Goal: Check status: Check status

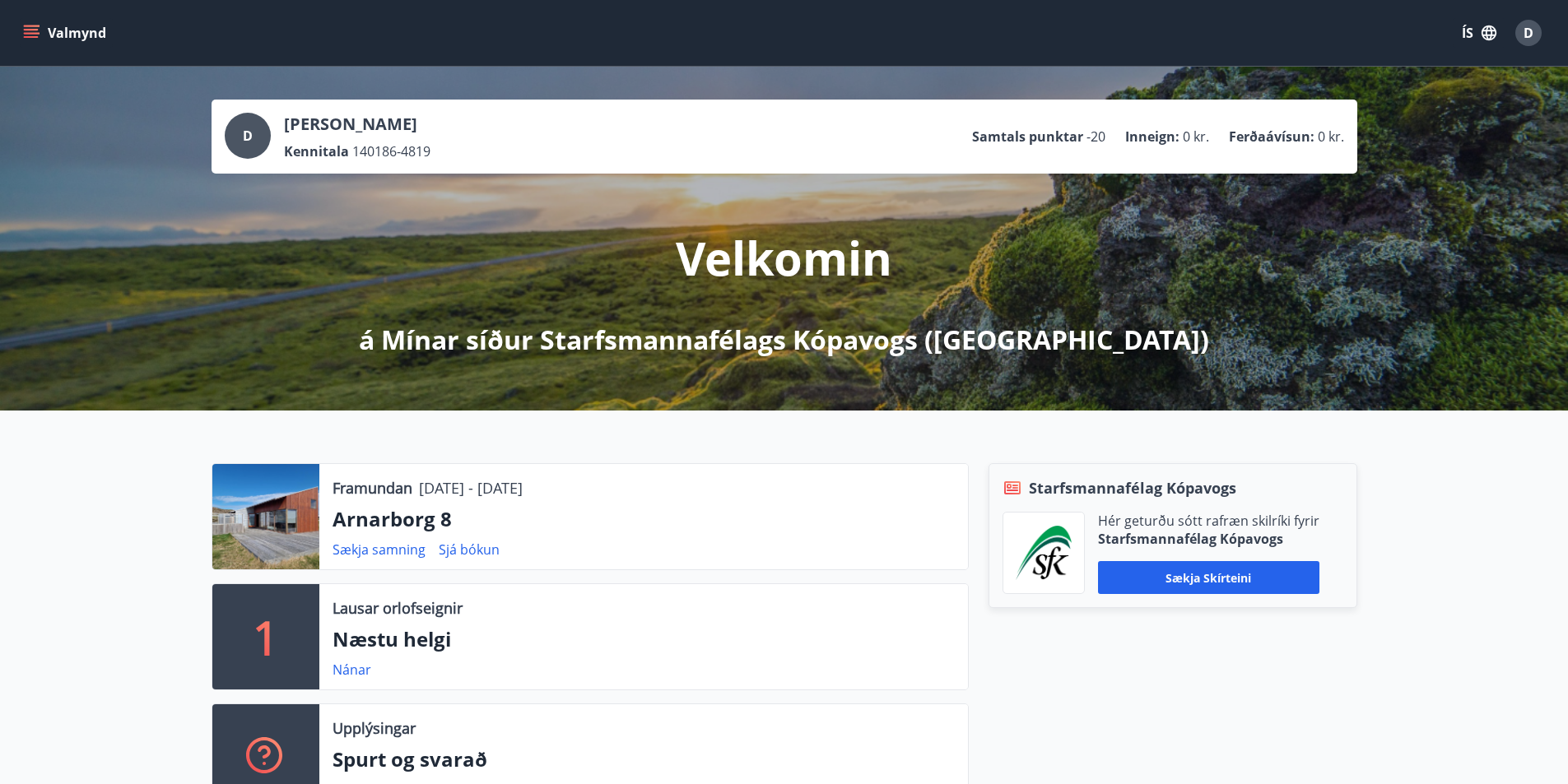
click at [32, 36] on icon "menu" at bounding box center [31, 37] width 15 height 2
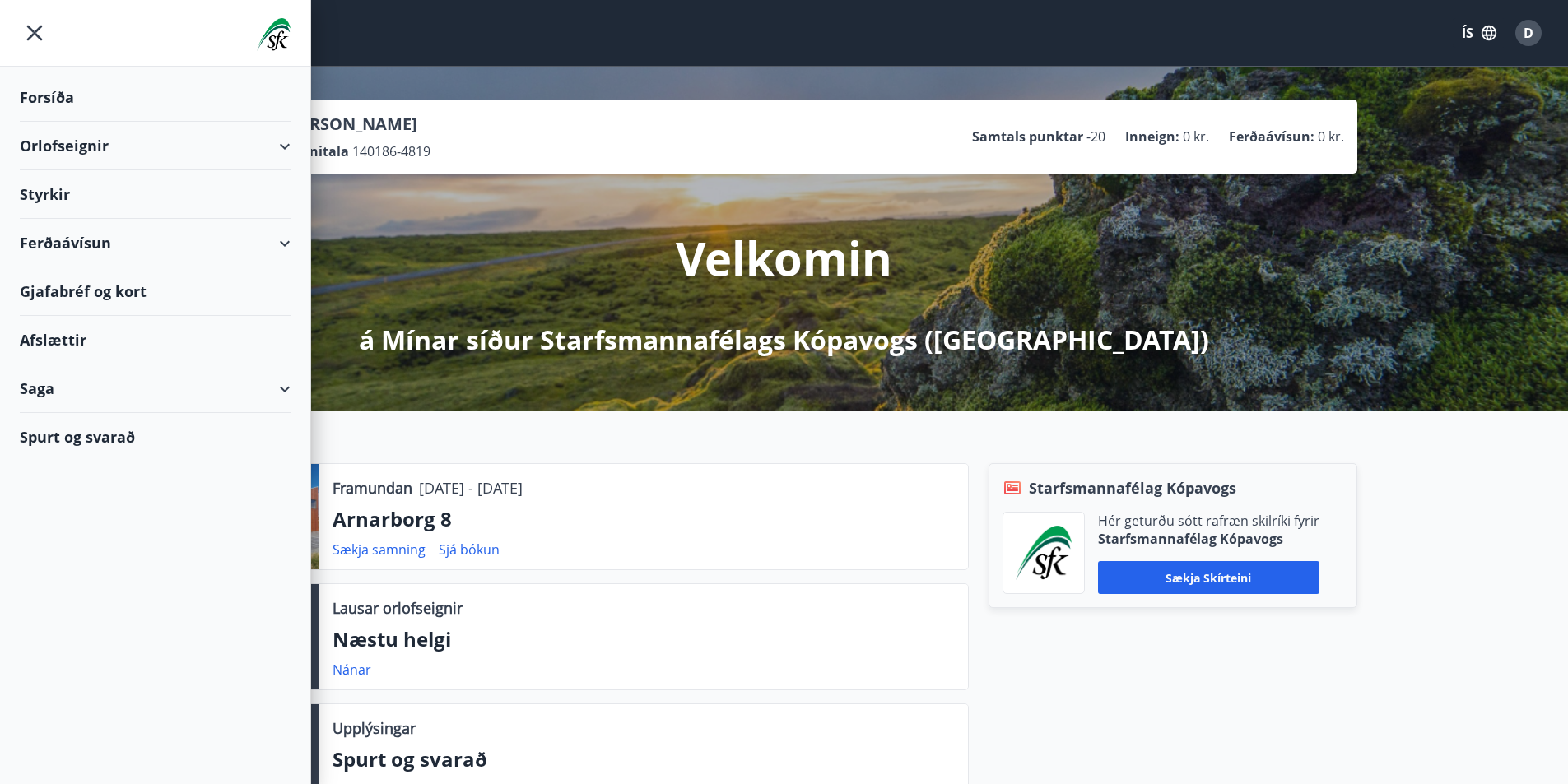
click at [281, 387] on div "Saga" at bounding box center [156, 388] width 271 height 48
click at [75, 467] on div "Bókanir" at bounding box center [155, 465] width 245 height 35
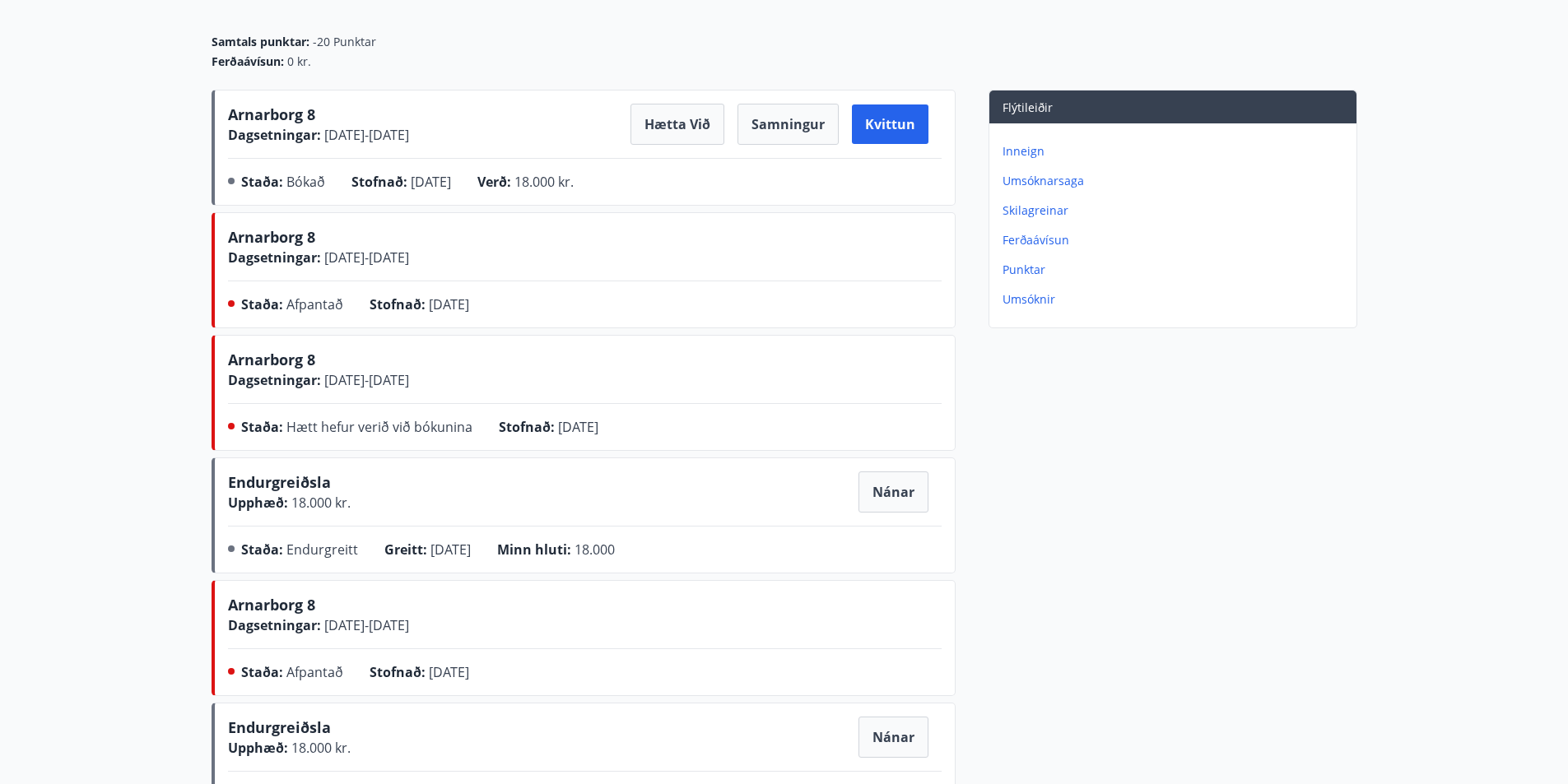
scroll to position [165, 0]
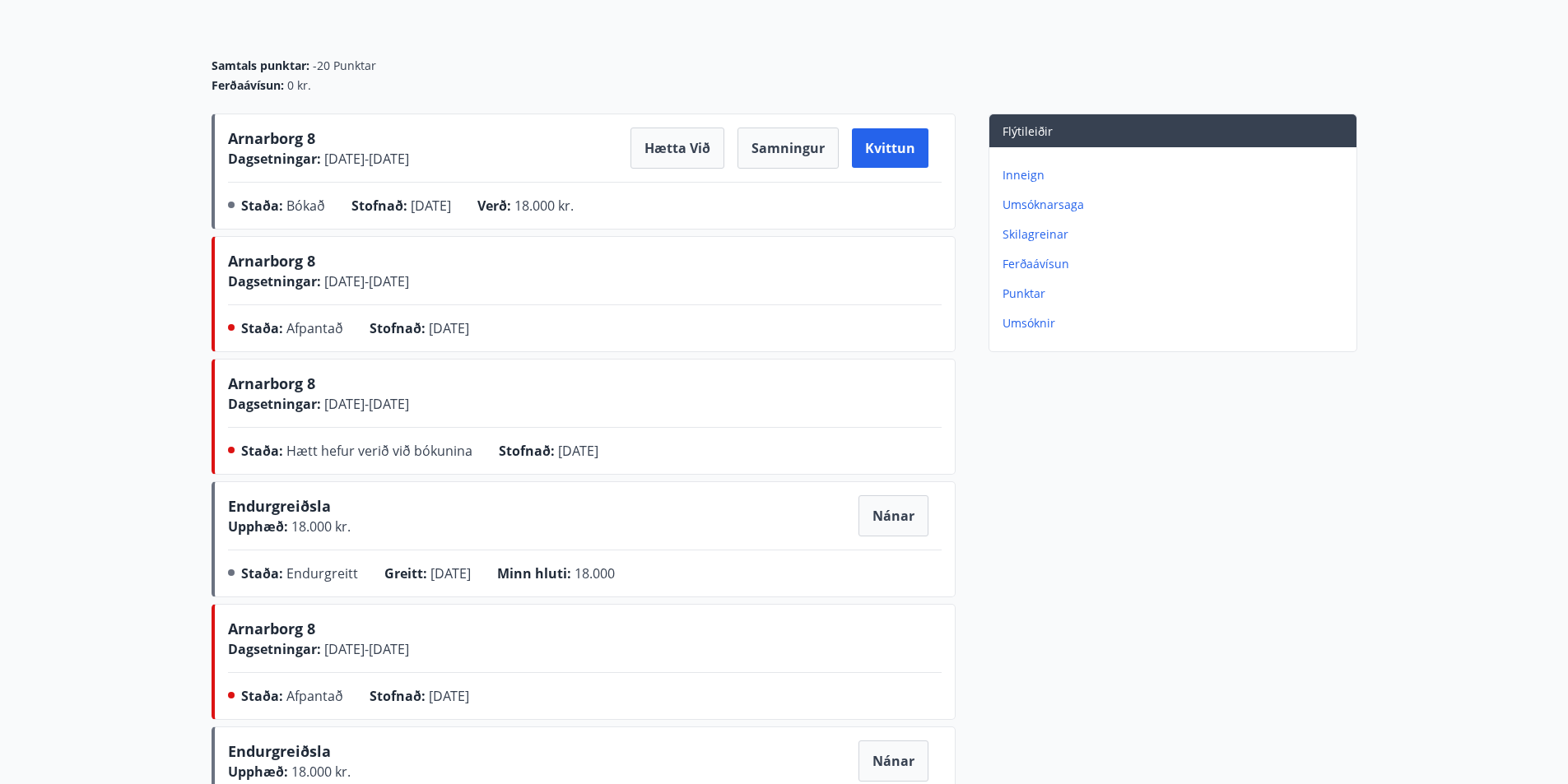
click at [1014, 177] on p "Inneign" at bounding box center [1177, 176] width 348 height 16
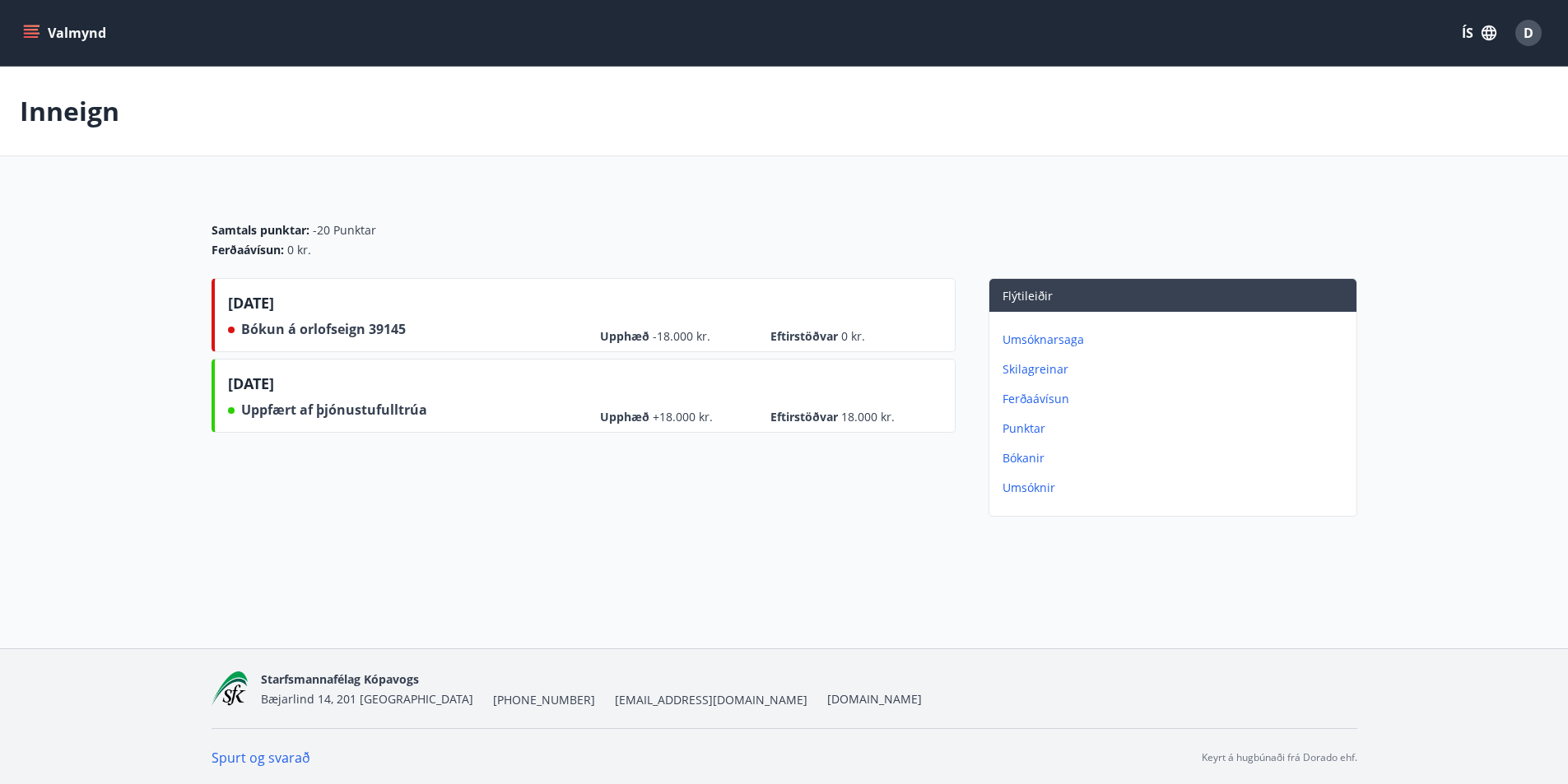
click at [1031, 342] on p "Umsóknarsaga" at bounding box center [1177, 340] width 348 height 16
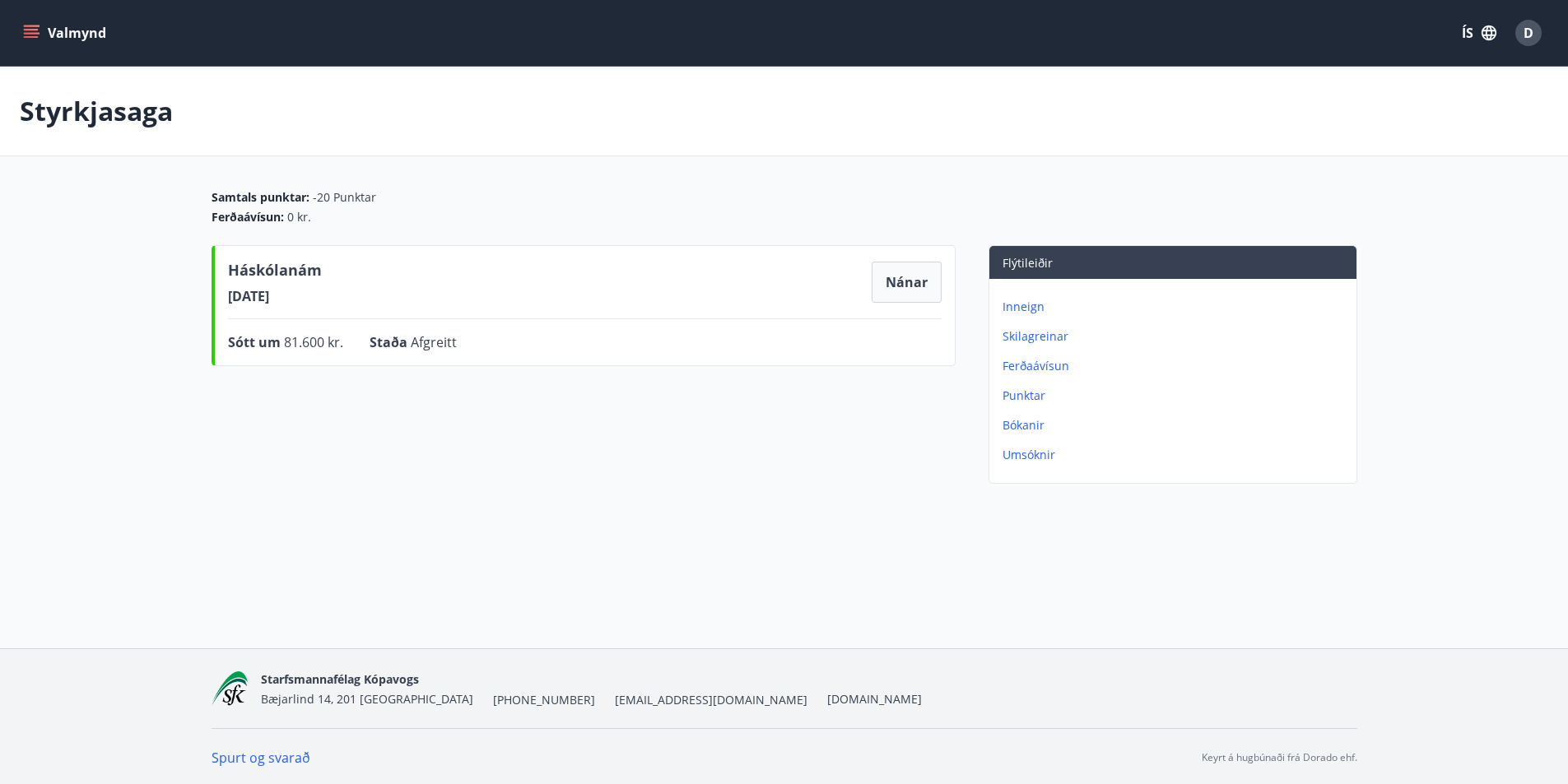
click at [1030, 423] on p "Bókanir" at bounding box center [1177, 426] width 348 height 16
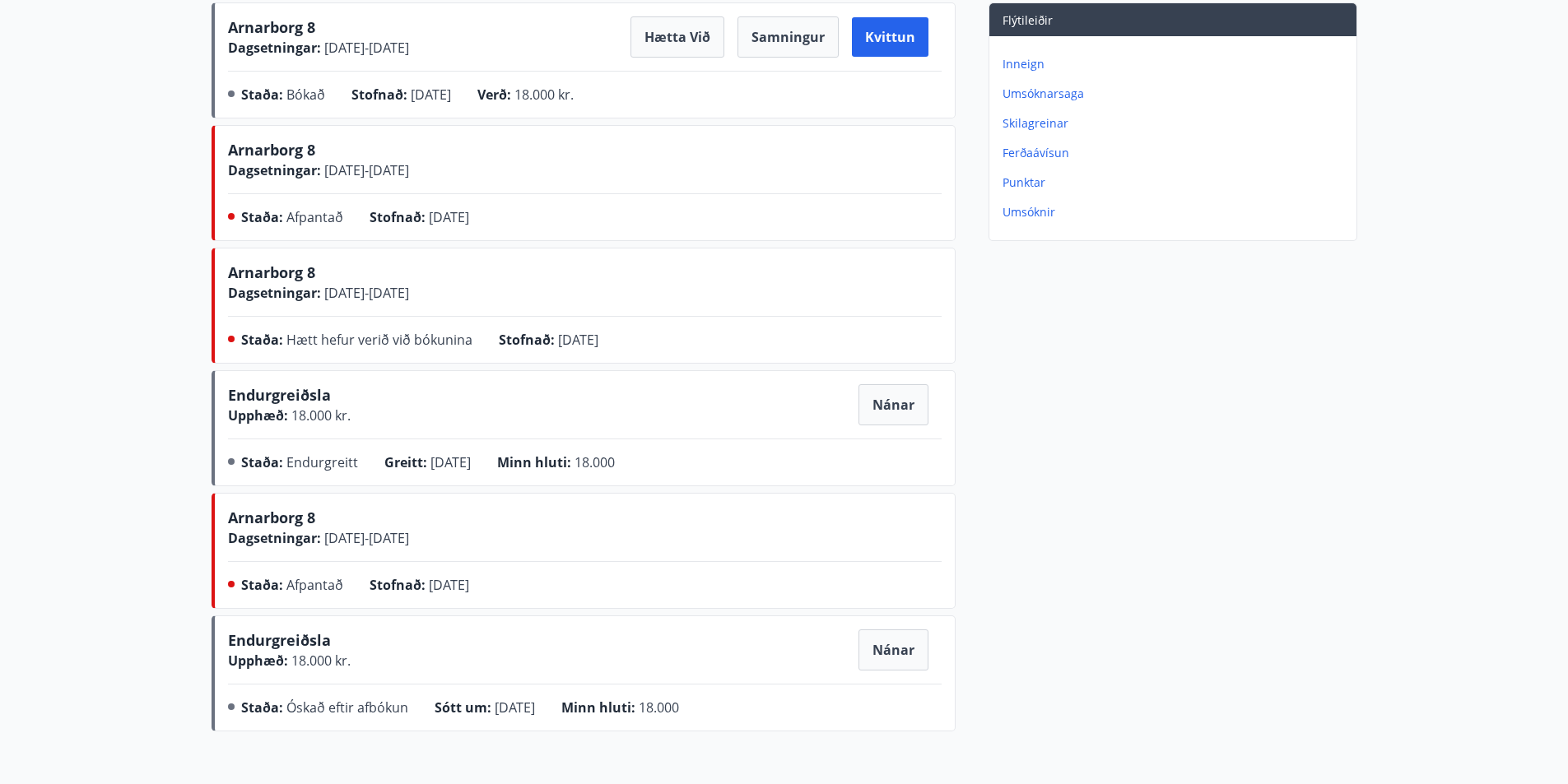
scroll to position [246, 0]
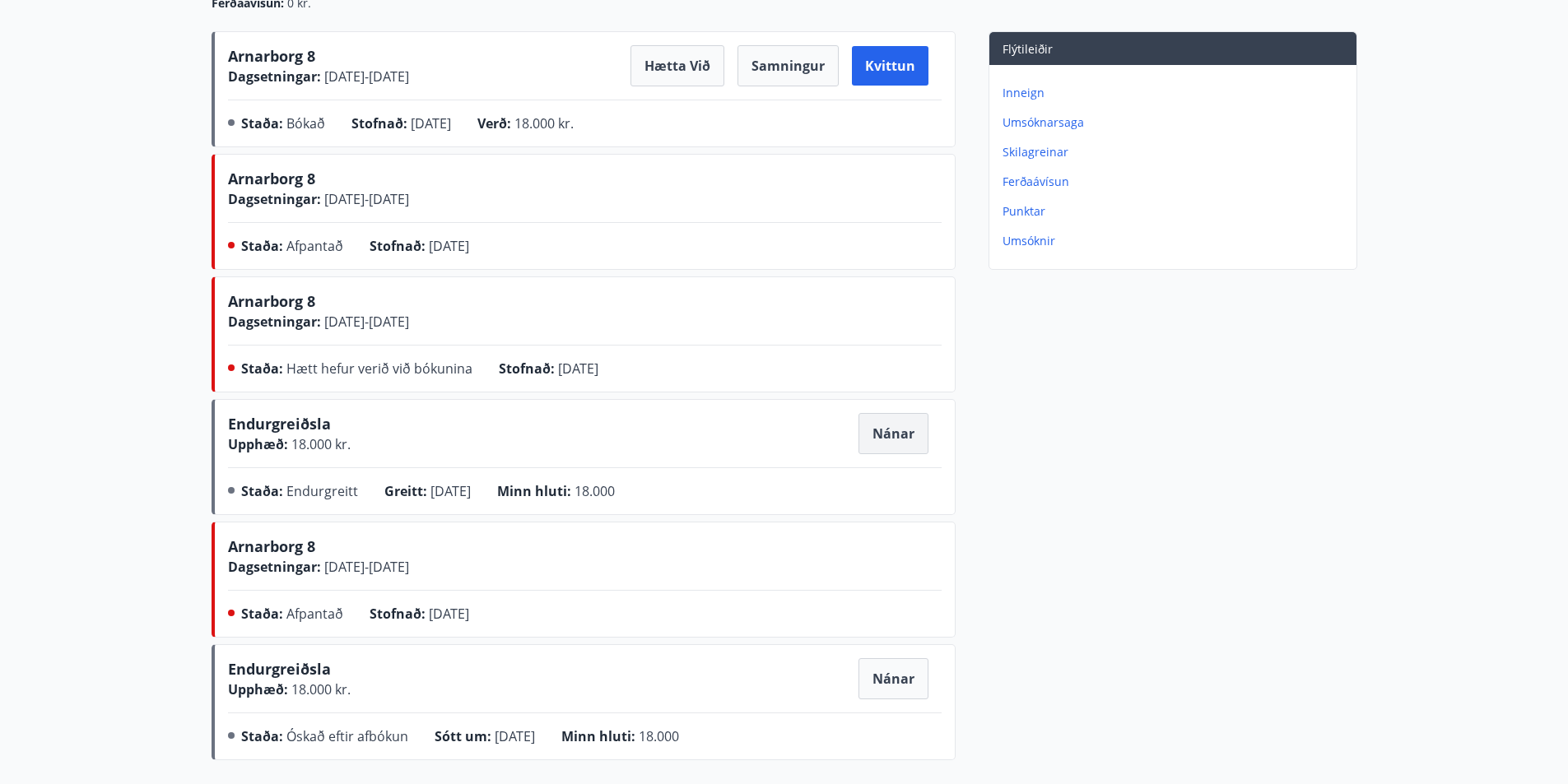
click at [899, 434] on button "Nánar" at bounding box center [893, 433] width 70 height 41
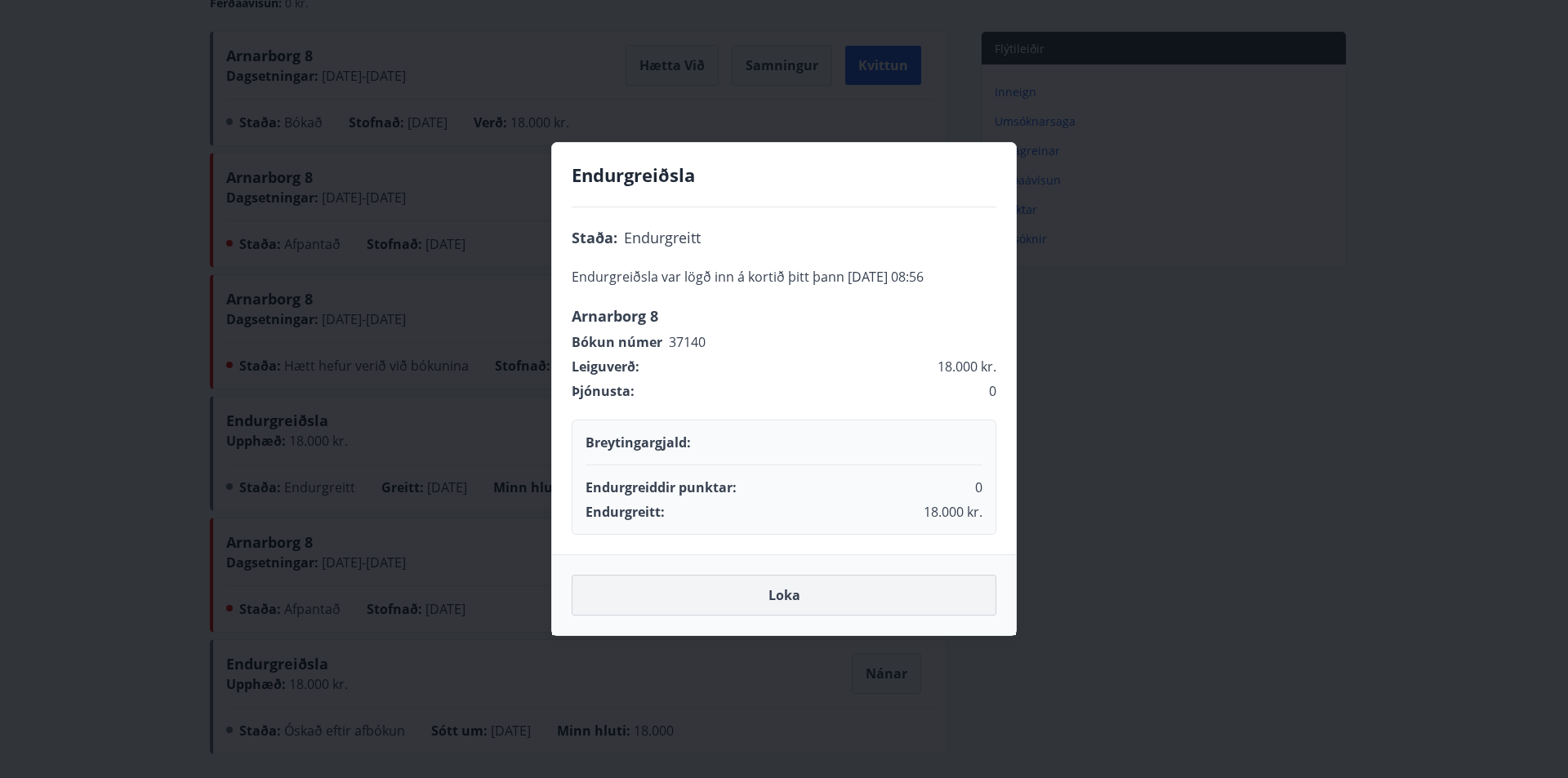
click at [876, 596] on button "Loka" at bounding box center [784, 595] width 424 height 41
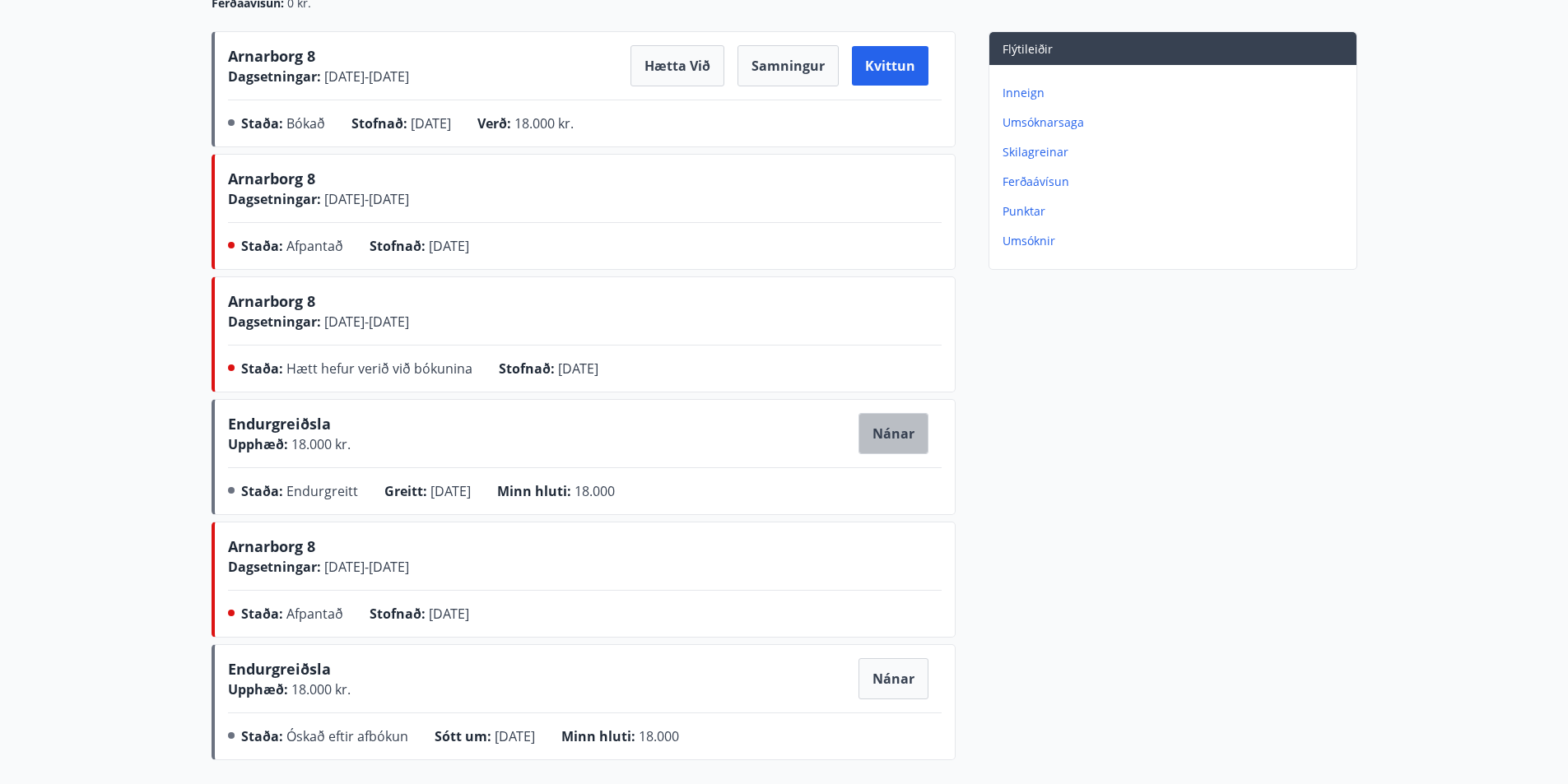
click at [897, 433] on button "Nánar" at bounding box center [893, 433] width 70 height 41
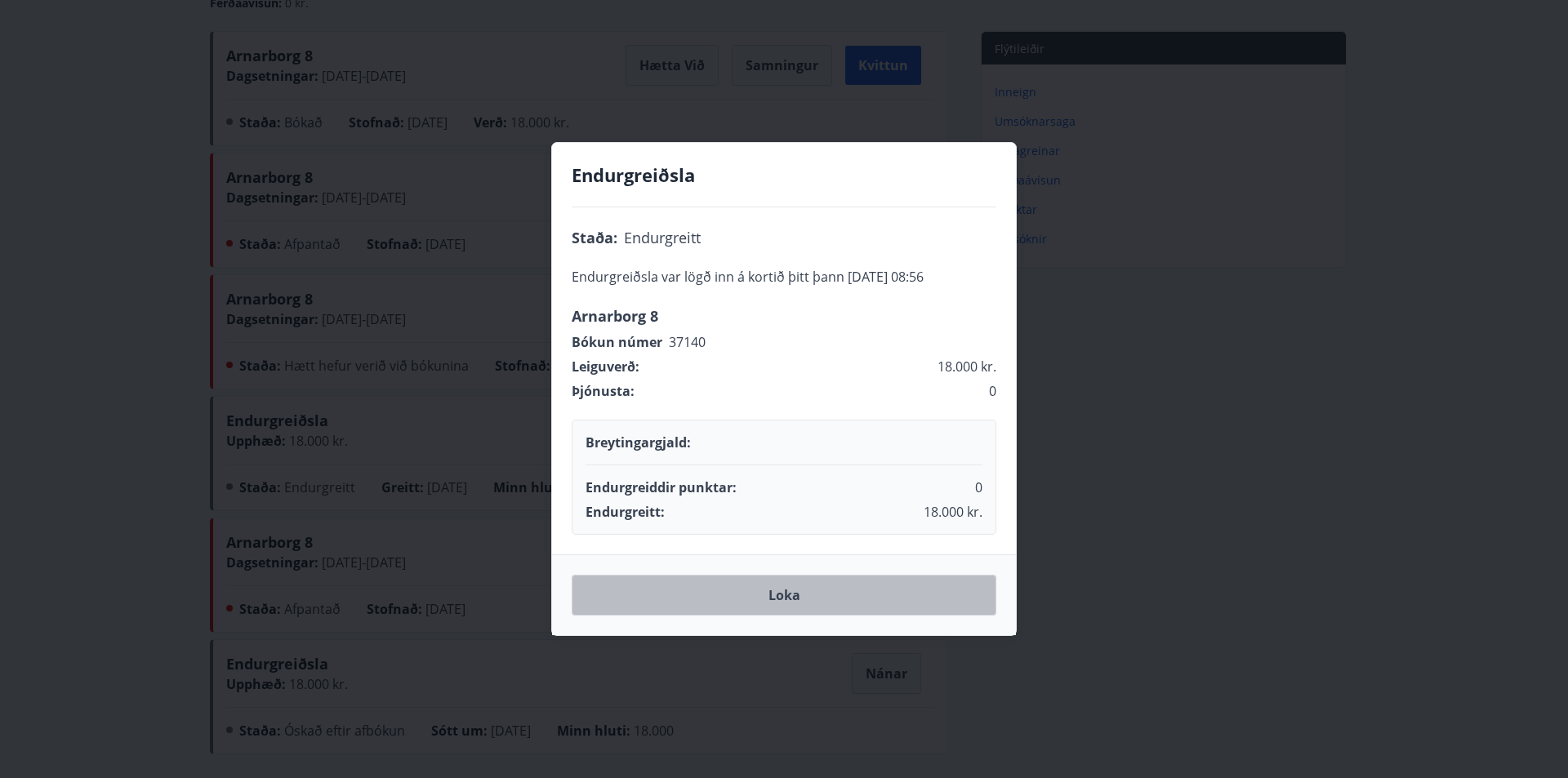
click at [830, 602] on button "Loka" at bounding box center [784, 595] width 424 height 41
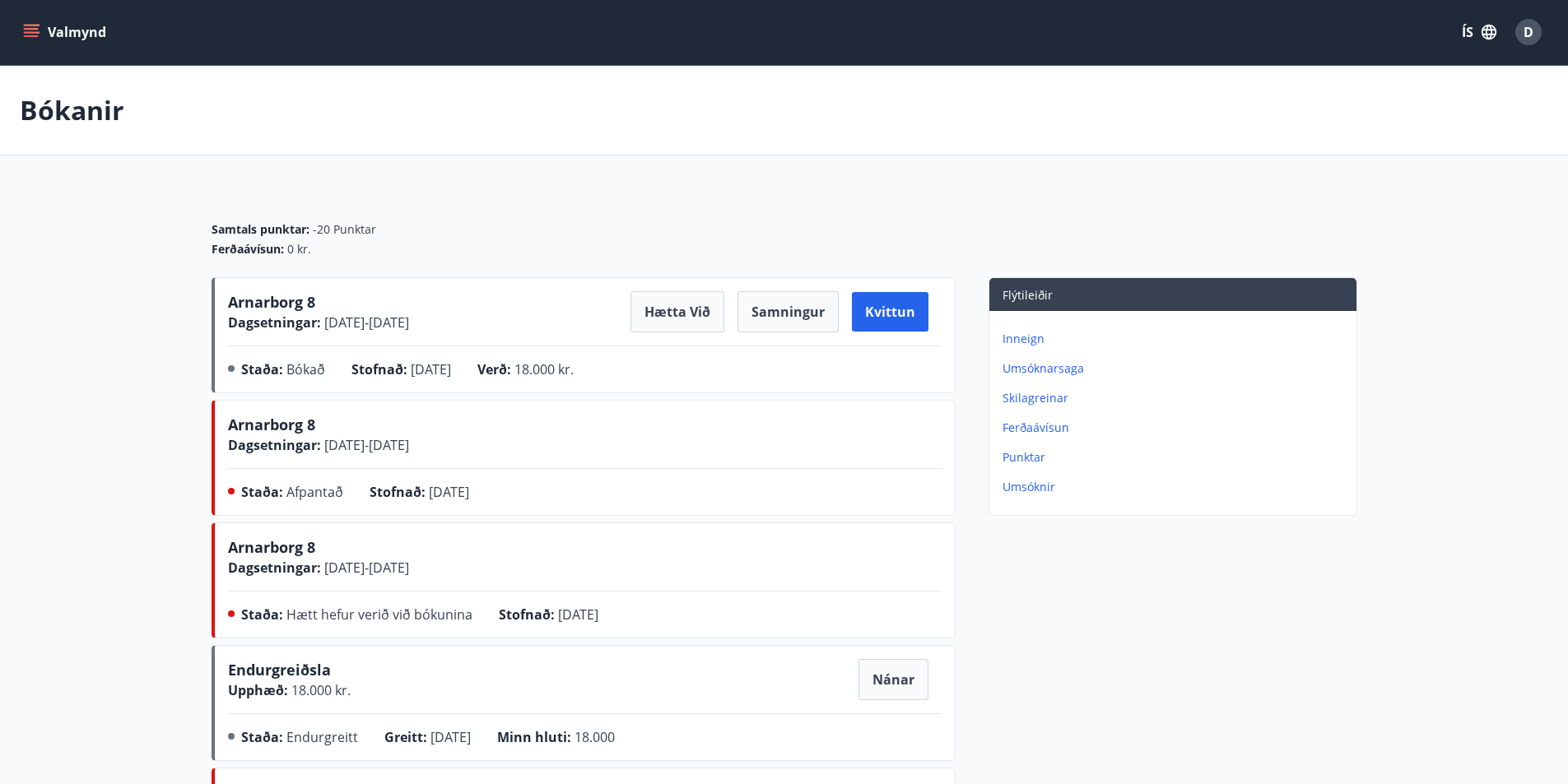
scroll to position [0, 0]
click at [904, 315] on button "Kvittun" at bounding box center [890, 312] width 76 height 39
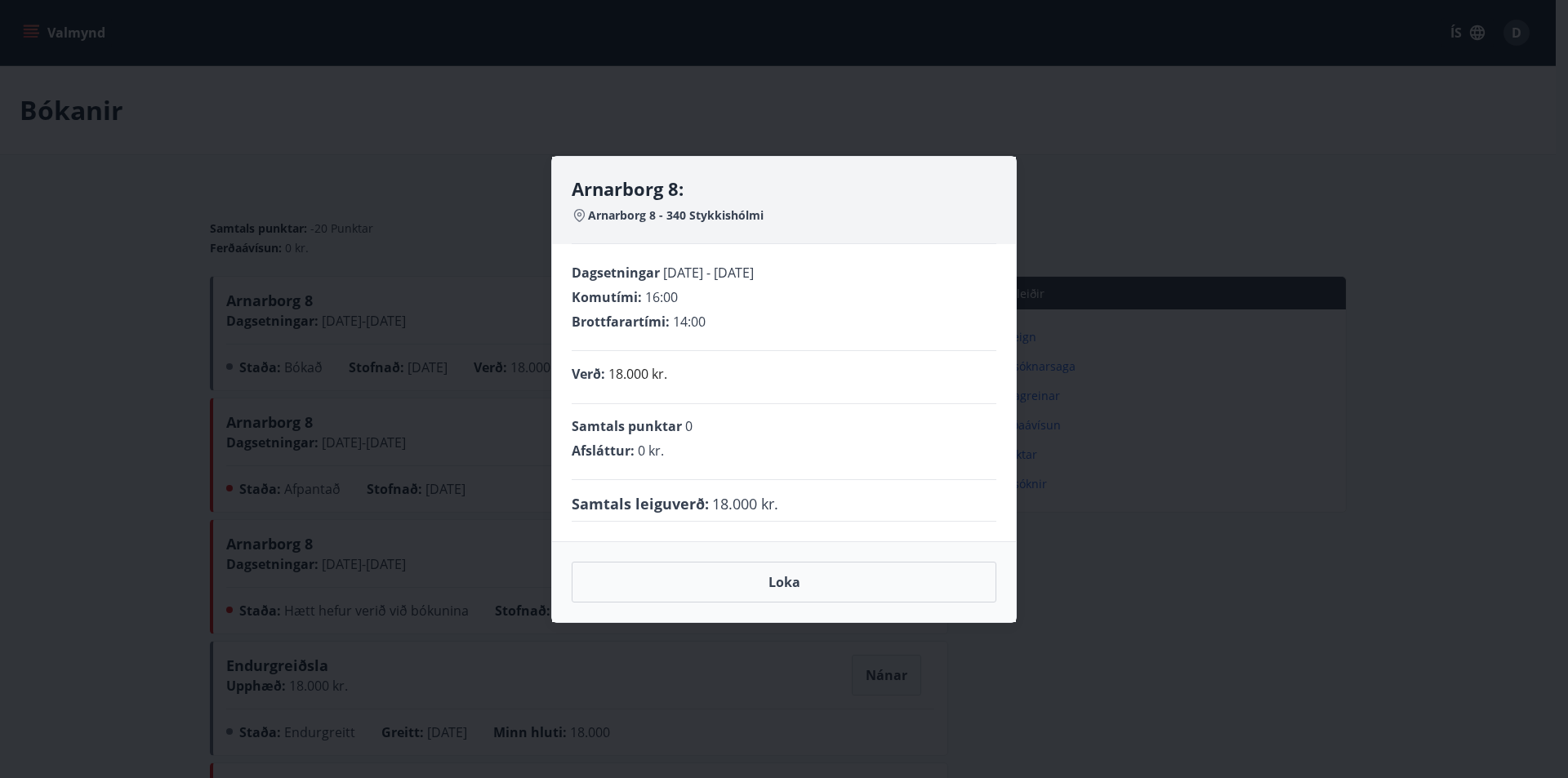
click at [1118, 175] on div "Arnarborg 8: [GEOGRAPHIC_DATA] 8 - 340 Stykkishólmi Dagsetningar [DATE] - [DATE…" at bounding box center [784, 389] width 1568 height 778
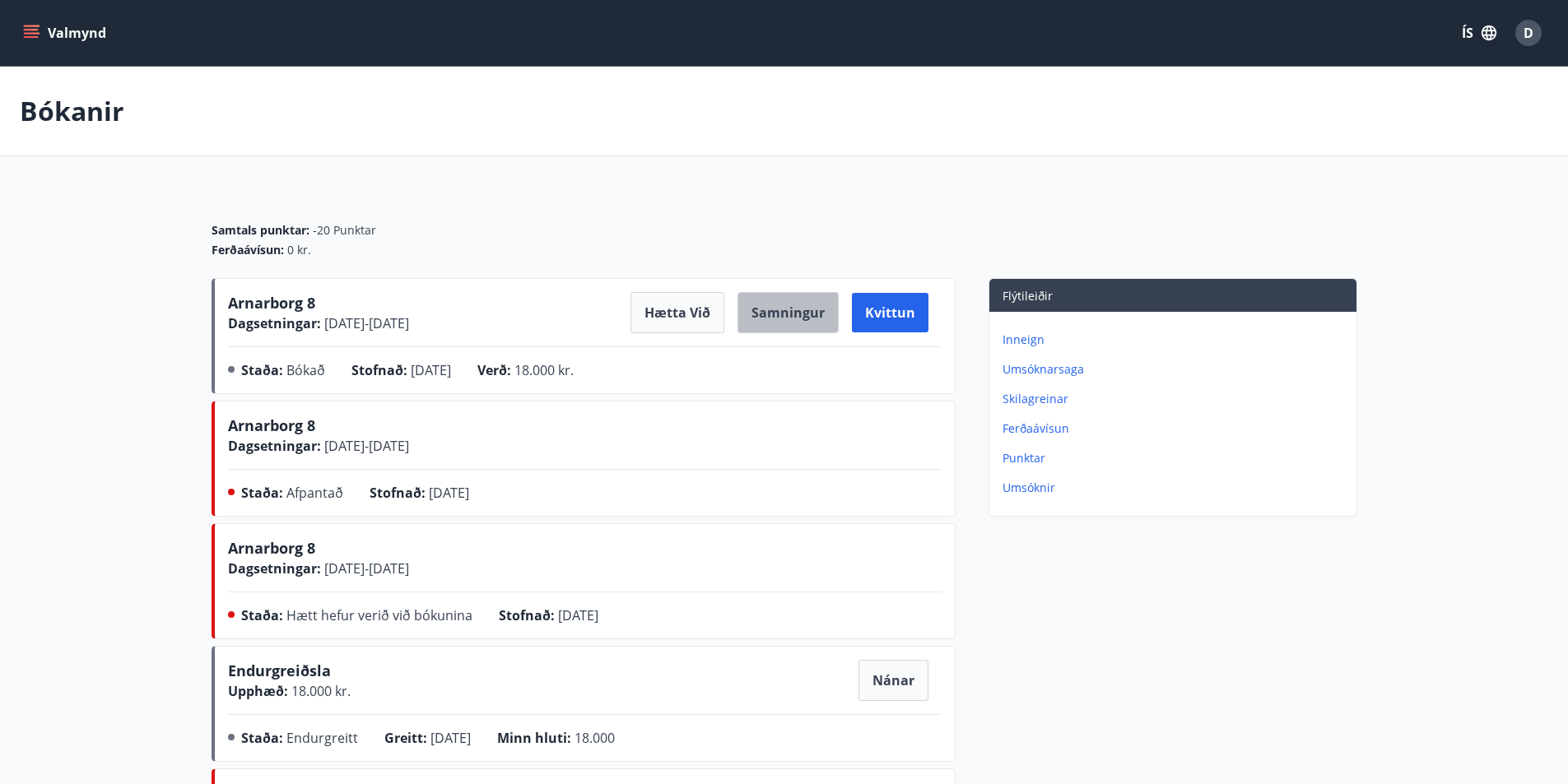
click at [772, 311] on button "Samningur" at bounding box center [787, 312] width 101 height 41
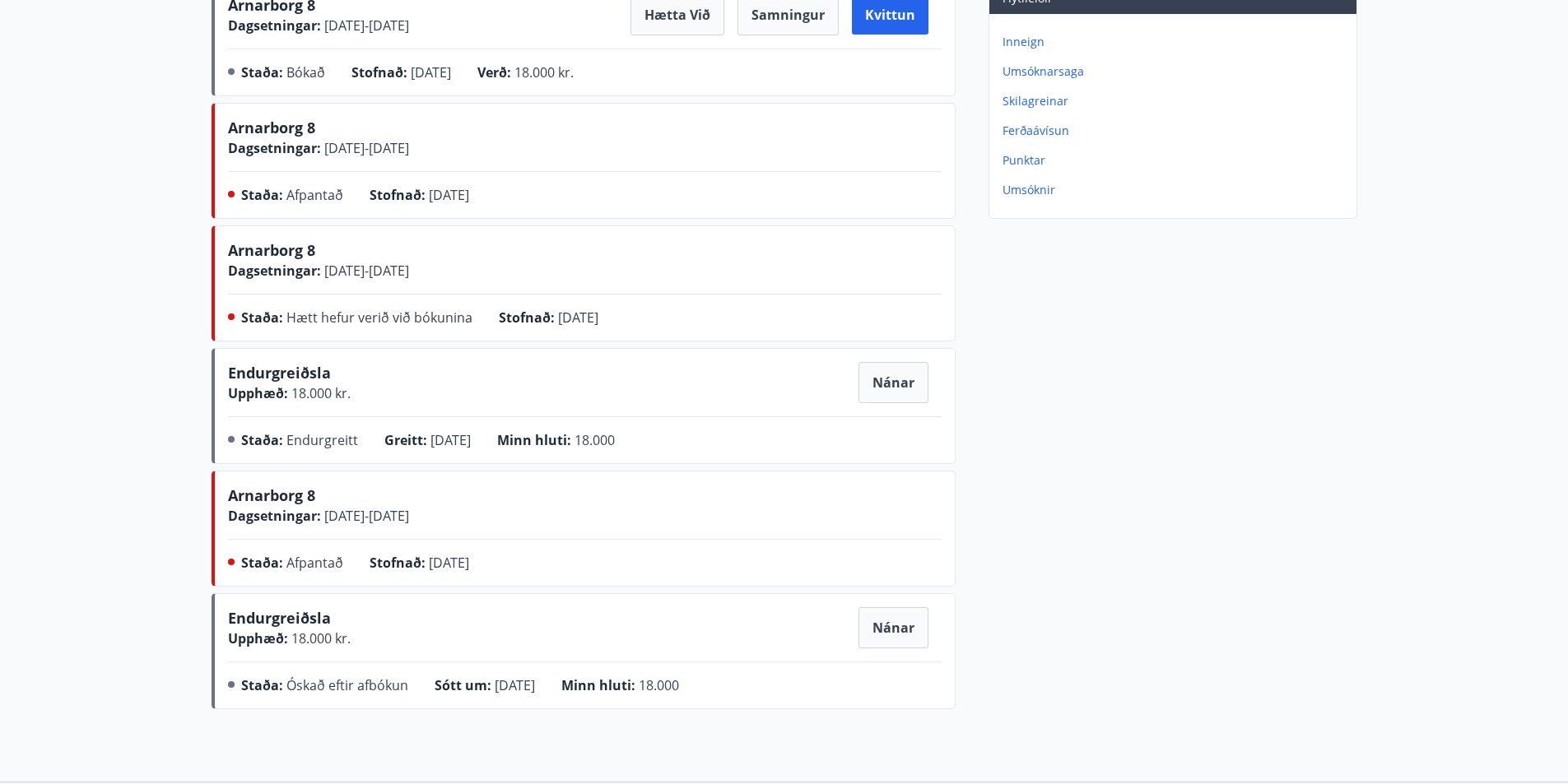
scroll to position [329, 0]
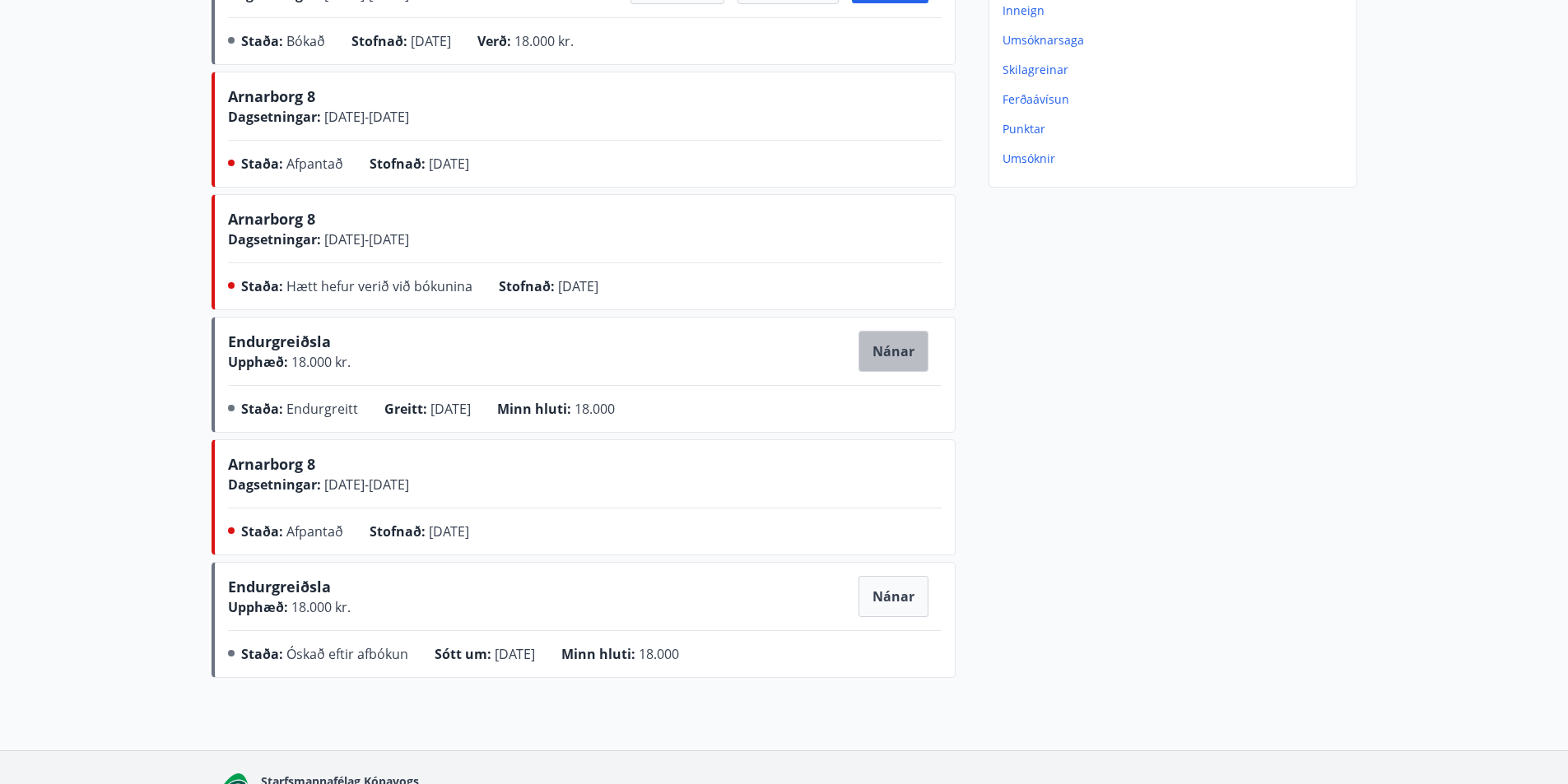
click at [907, 356] on button "Nánar" at bounding box center [893, 351] width 70 height 41
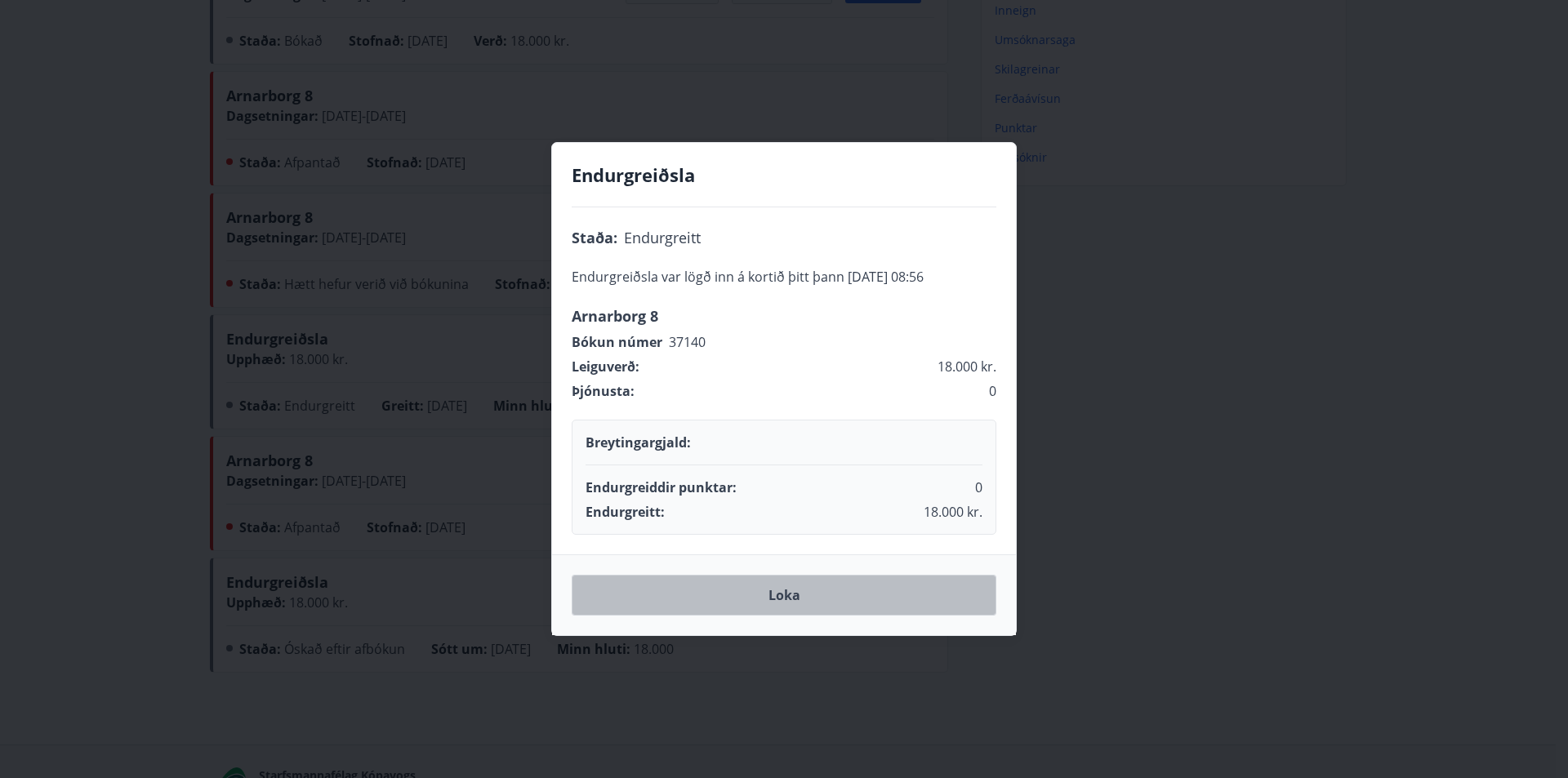
click at [881, 595] on button "Loka" at bounding box center [784, 595] width 424 height 41
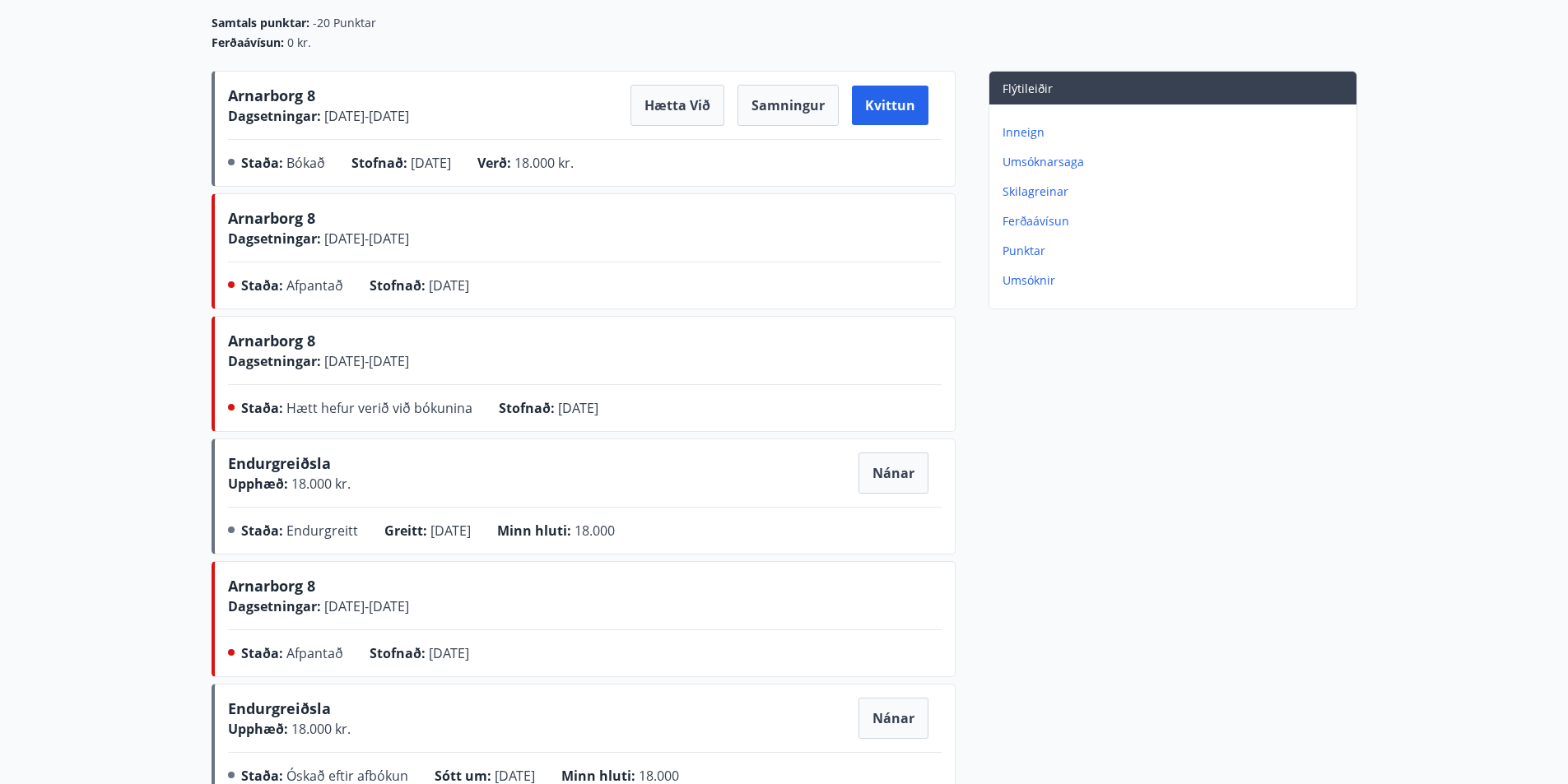
scroll to position [246, 0]
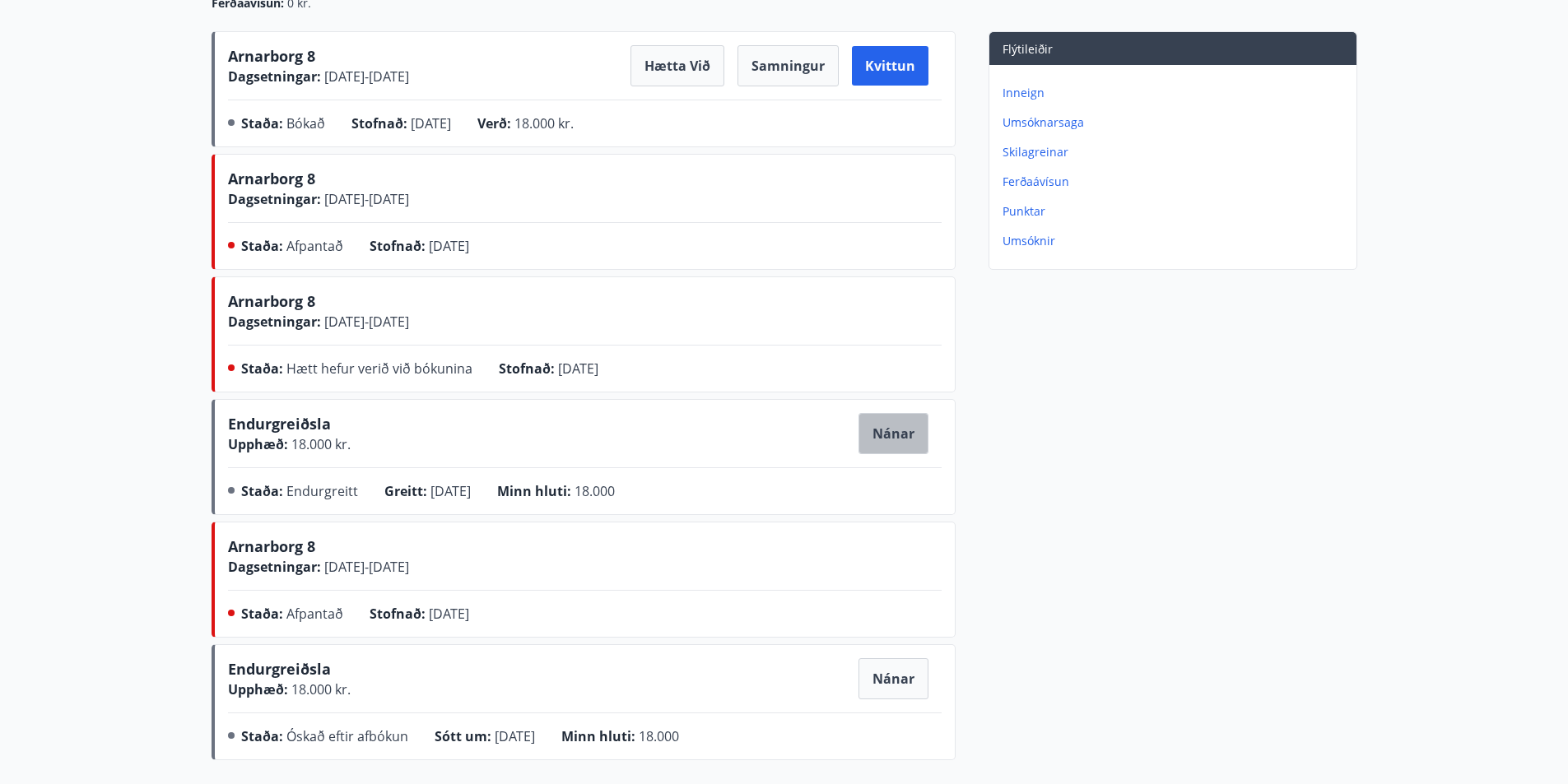
click at [889, 435] on button "Nánar" at bounding box center [893, 433] width 70 height 41
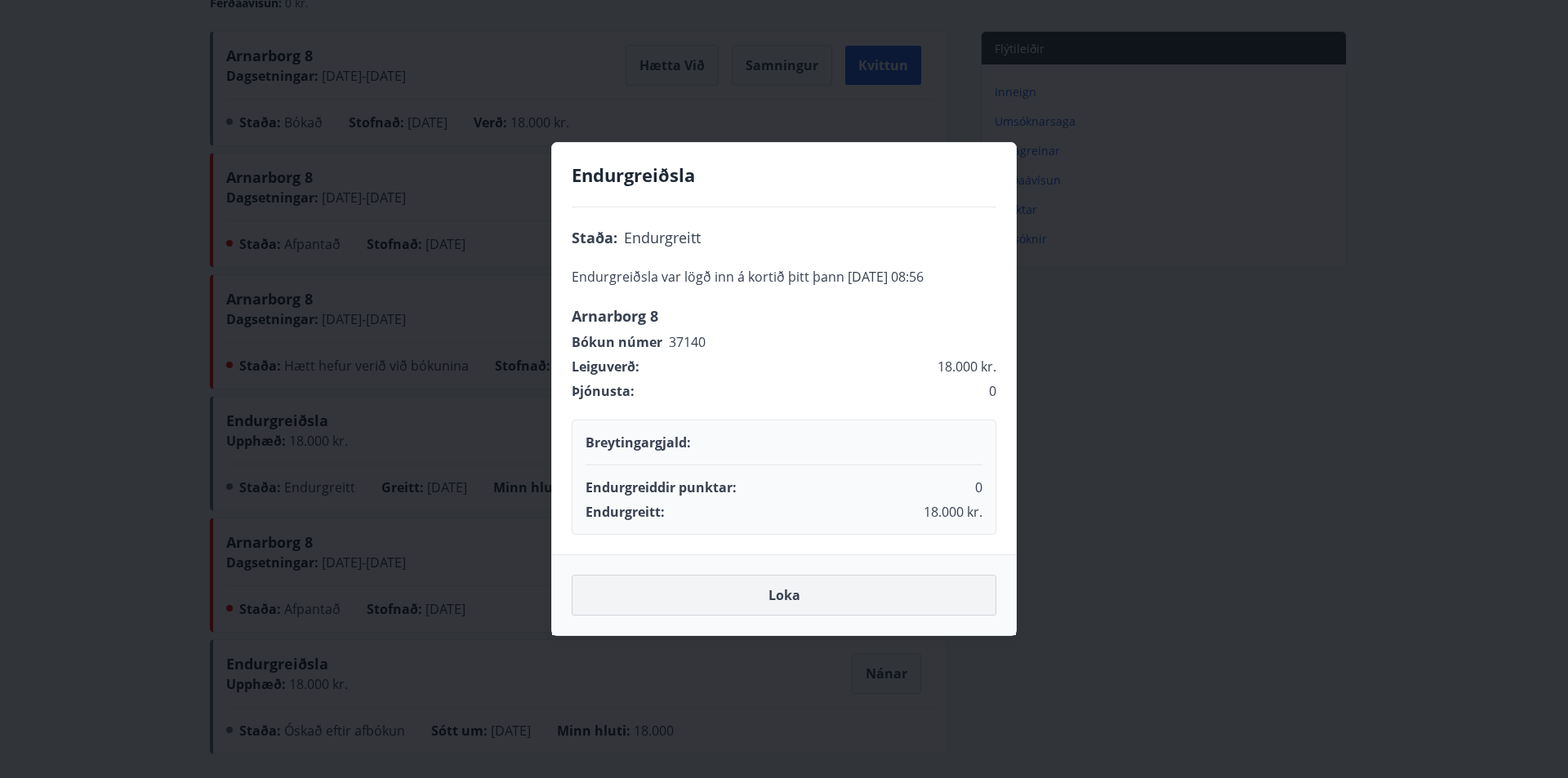
click at [821, 601] on button "Loka" at bounding box center [784, 595] width 424 height 41
